Goal: Check status

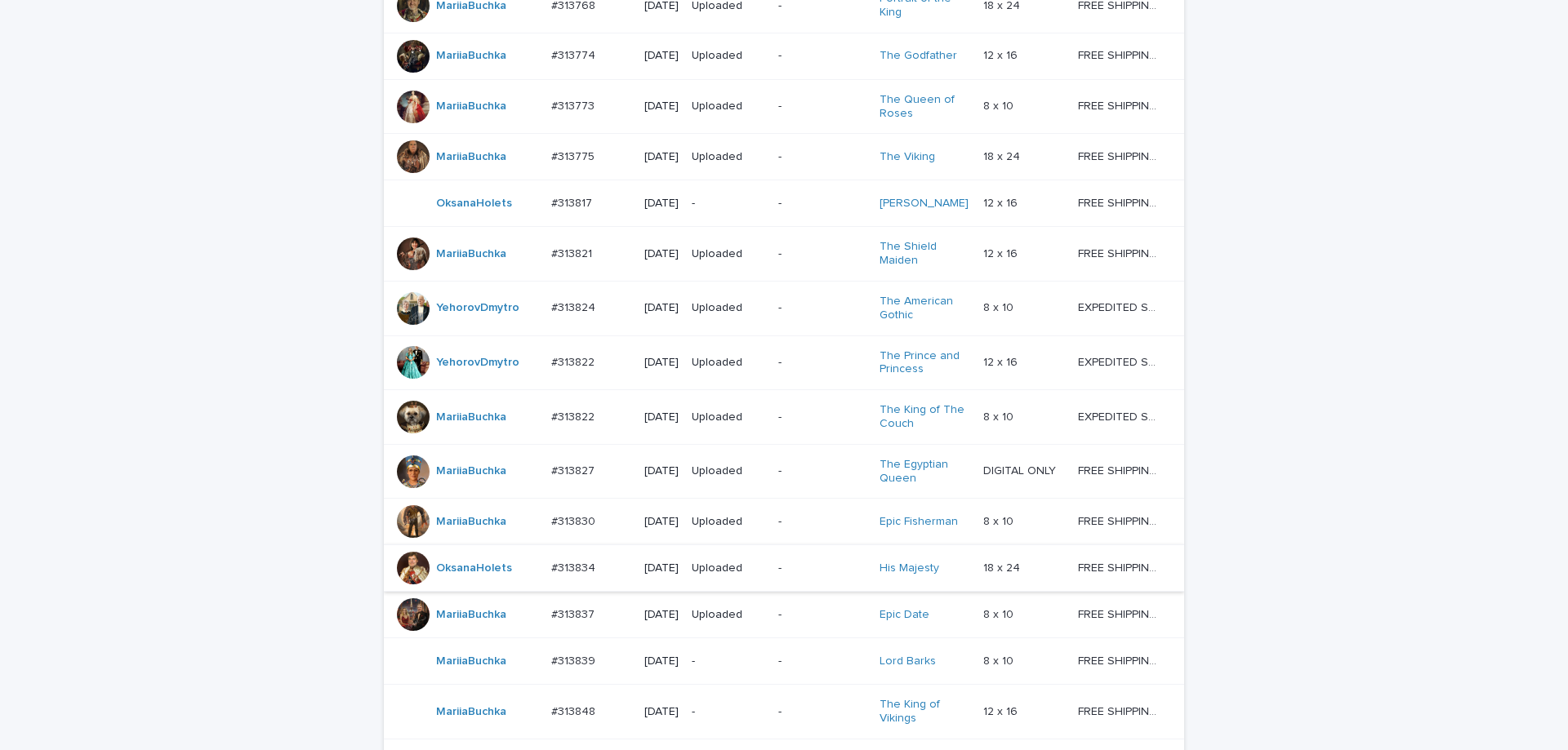
scroll to position [1204, 0]
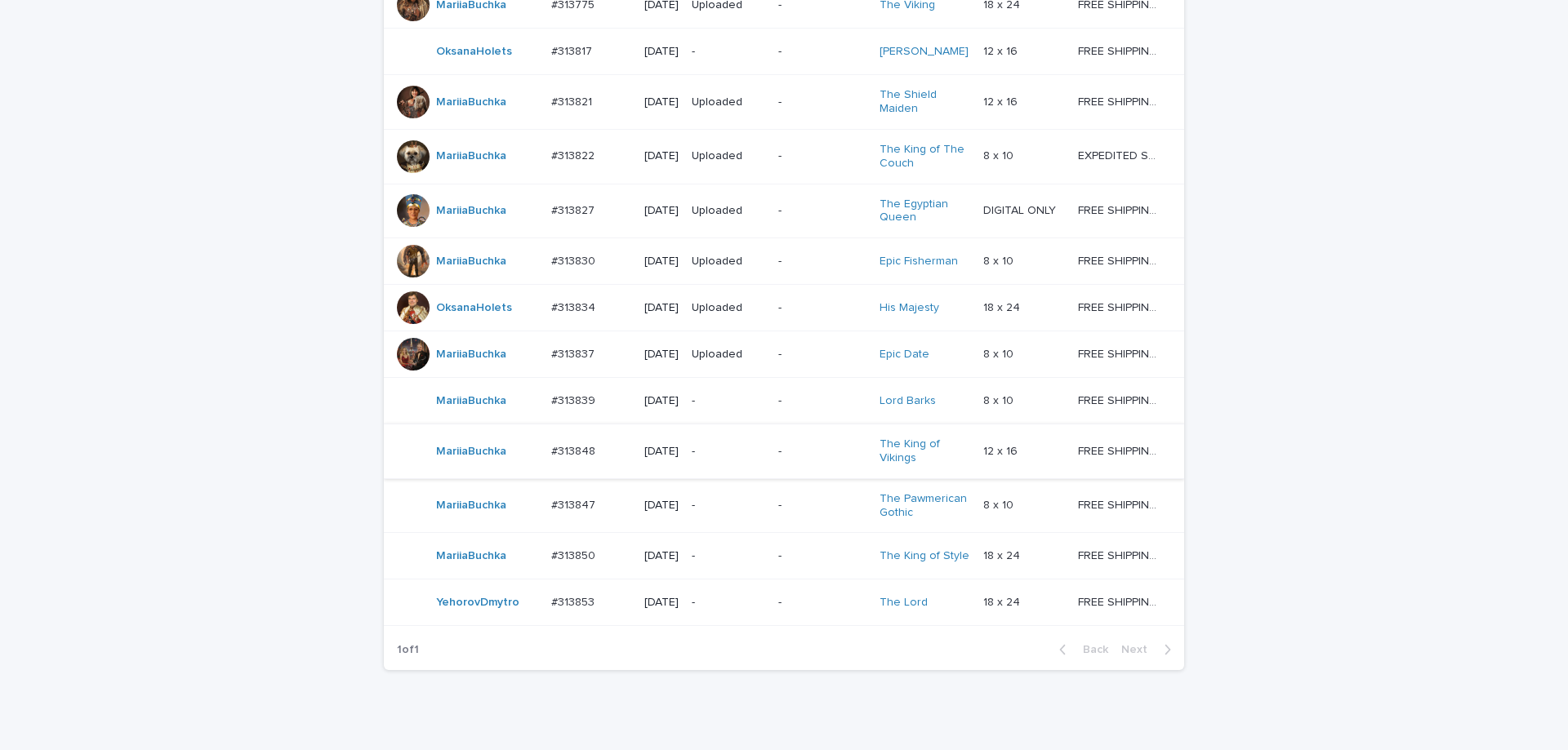
scroll to position [1095, 0]
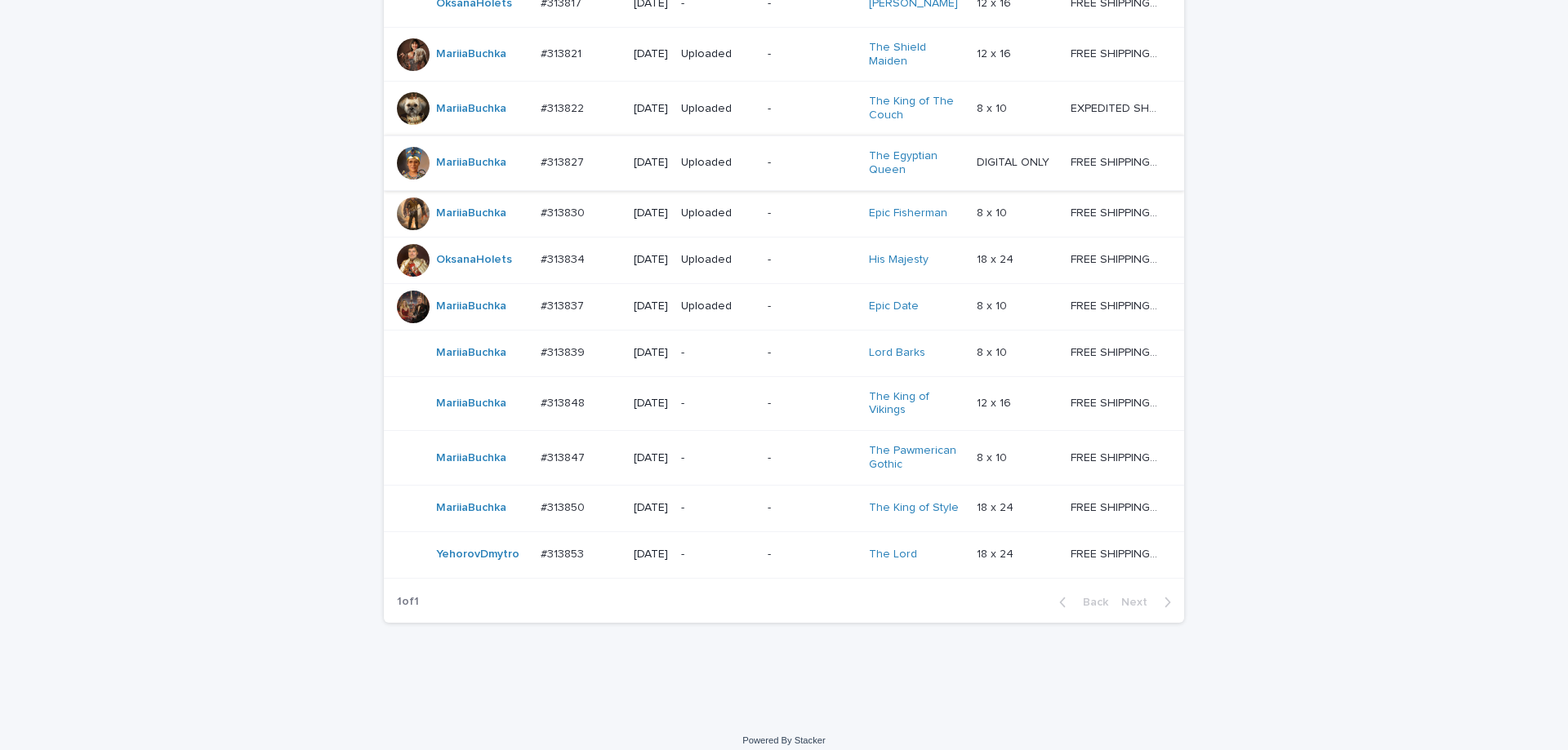
scroll to position [951, 0]
